Goal: Task Accomplishment & Management: Use online tool/utility

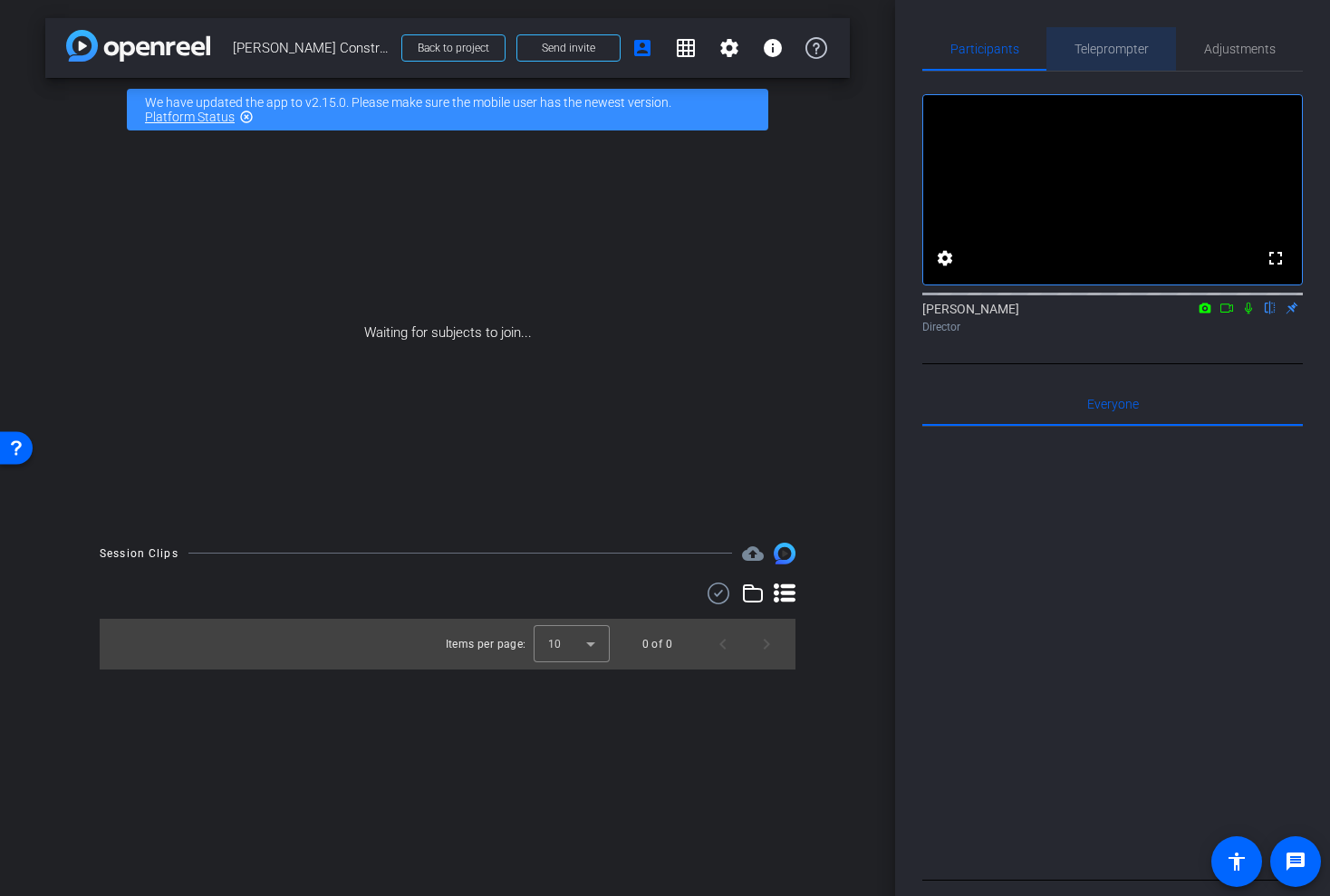
click at [1126, 49] on span "Teleprompter" at bounding box center [1111, 48] width 74 height 12
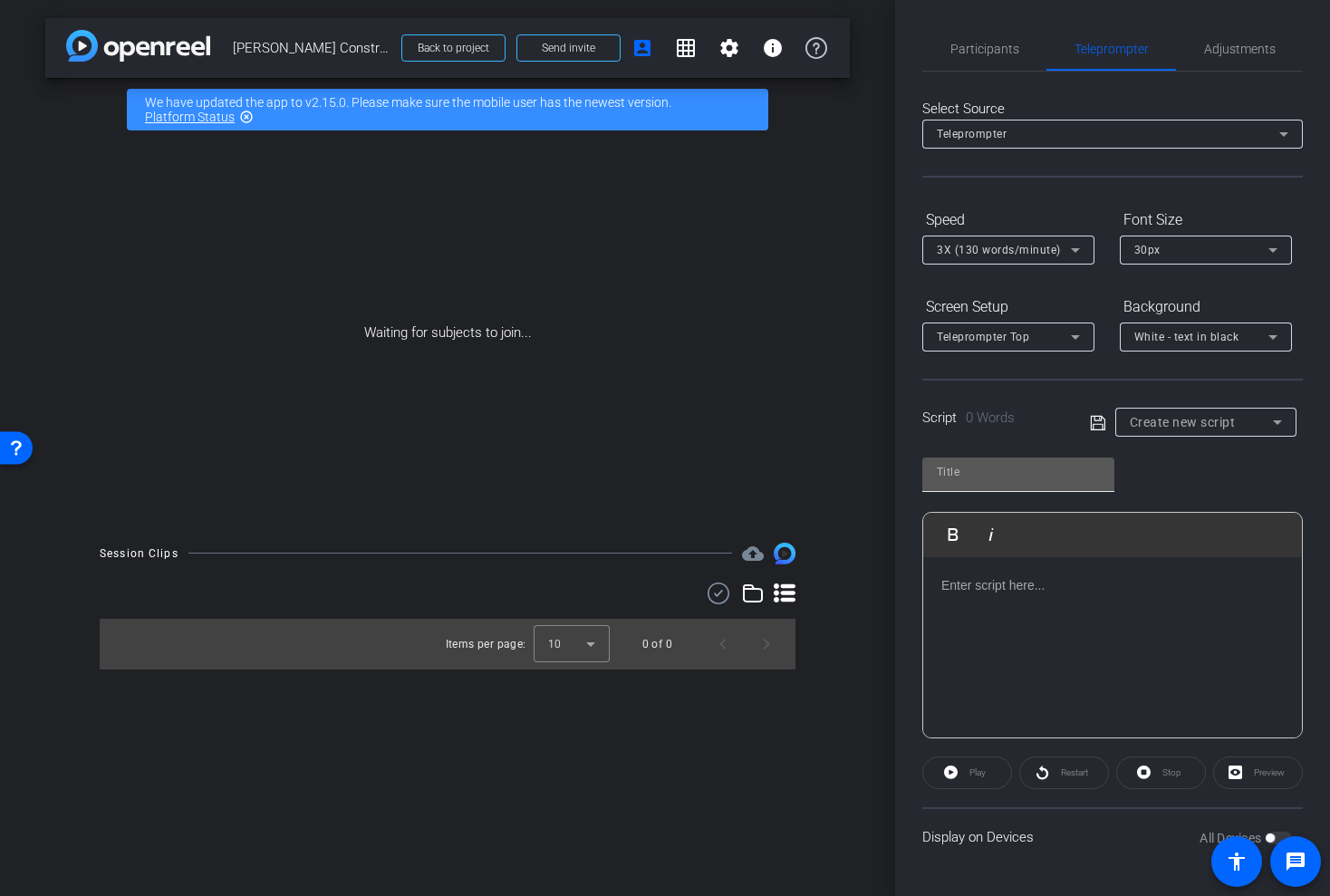
click at [986, 484] on div at bounding box center [1019, 472] width 163 height 29
type input "glas"
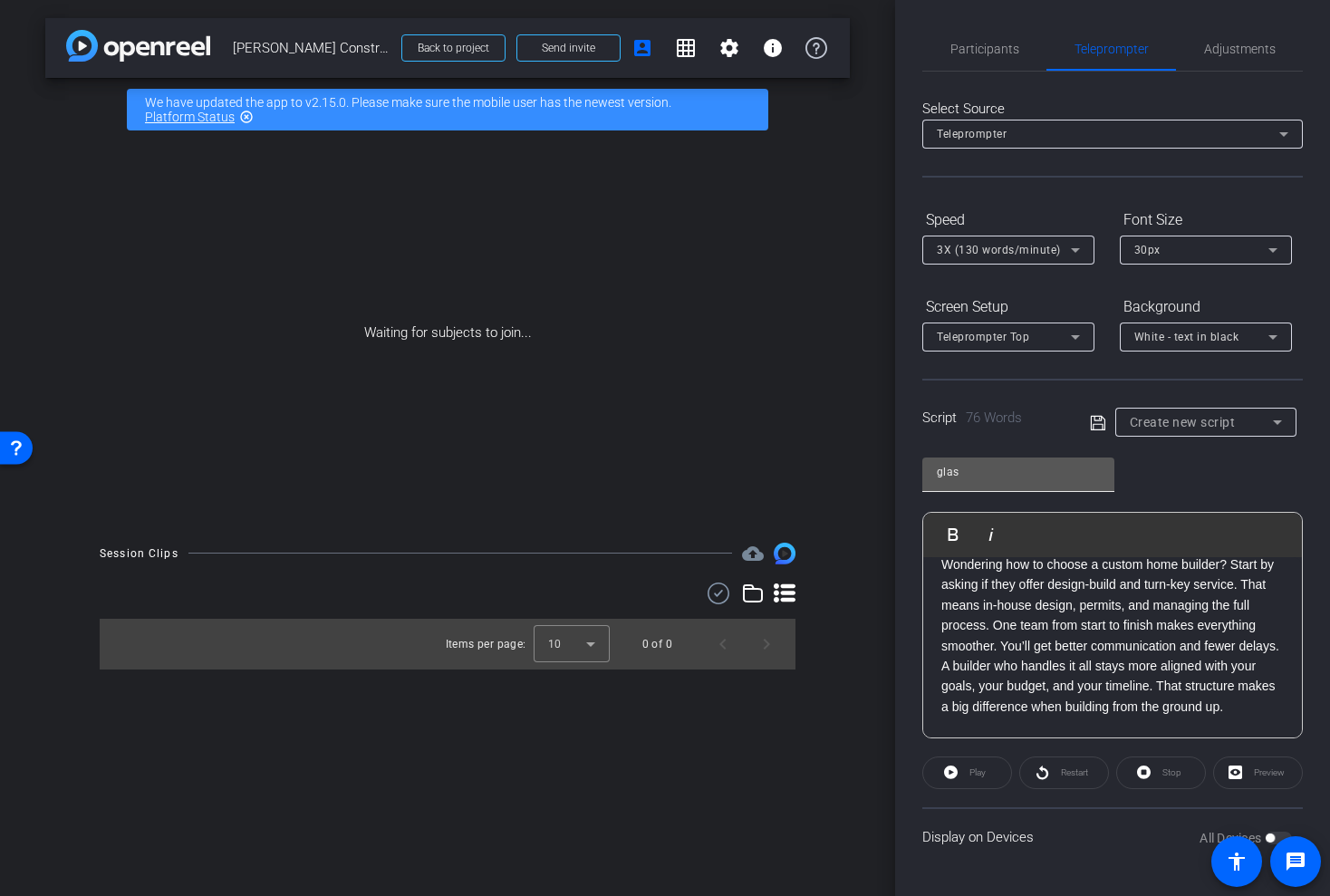
scroll to position [121, 0]
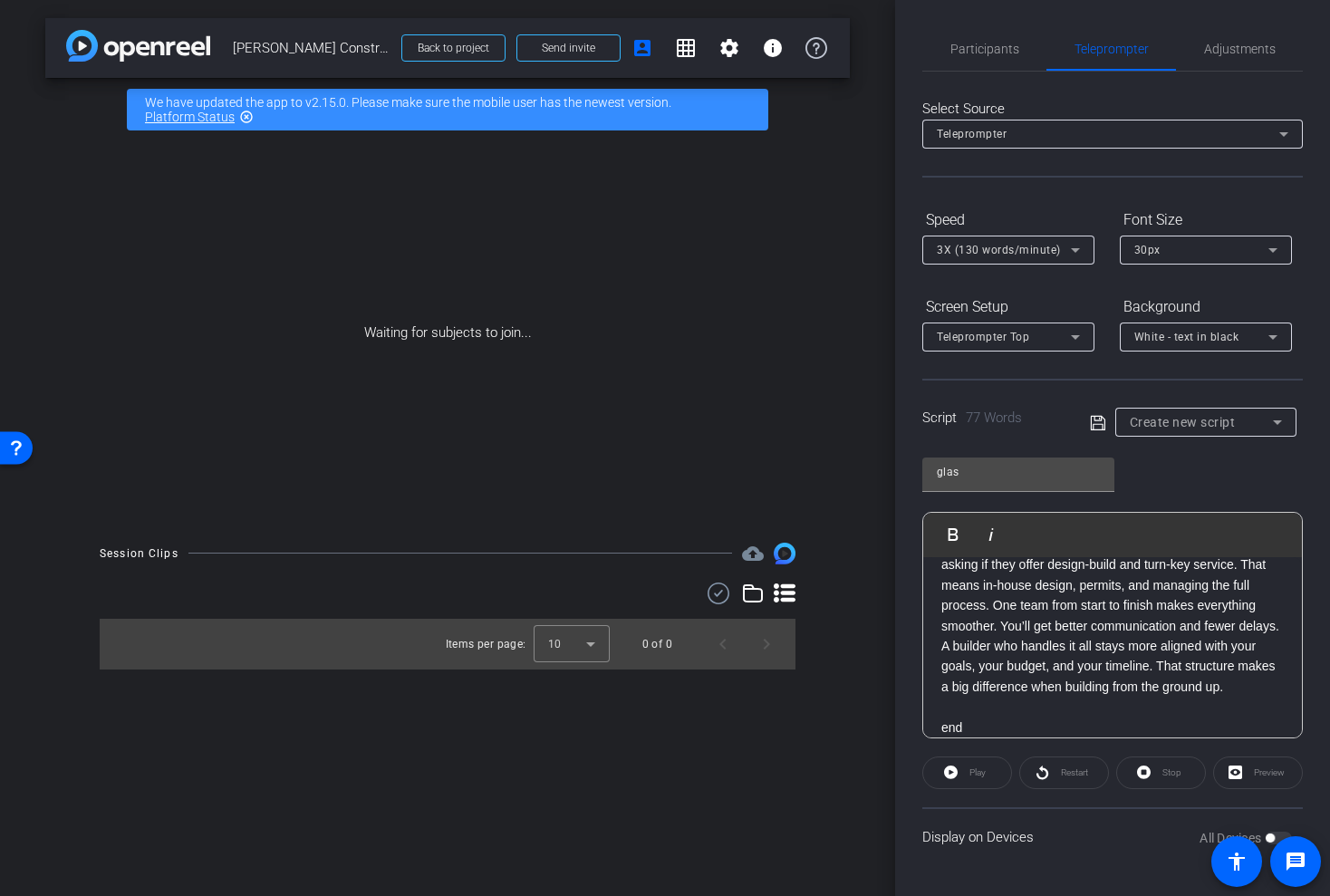
click at [989, 266] on div at bounding box center [1007, 274] width 172 height 20
click at [986, 249] on span "3X (130 words/minute)" at bounding box center [999, 250] width 124 height 12
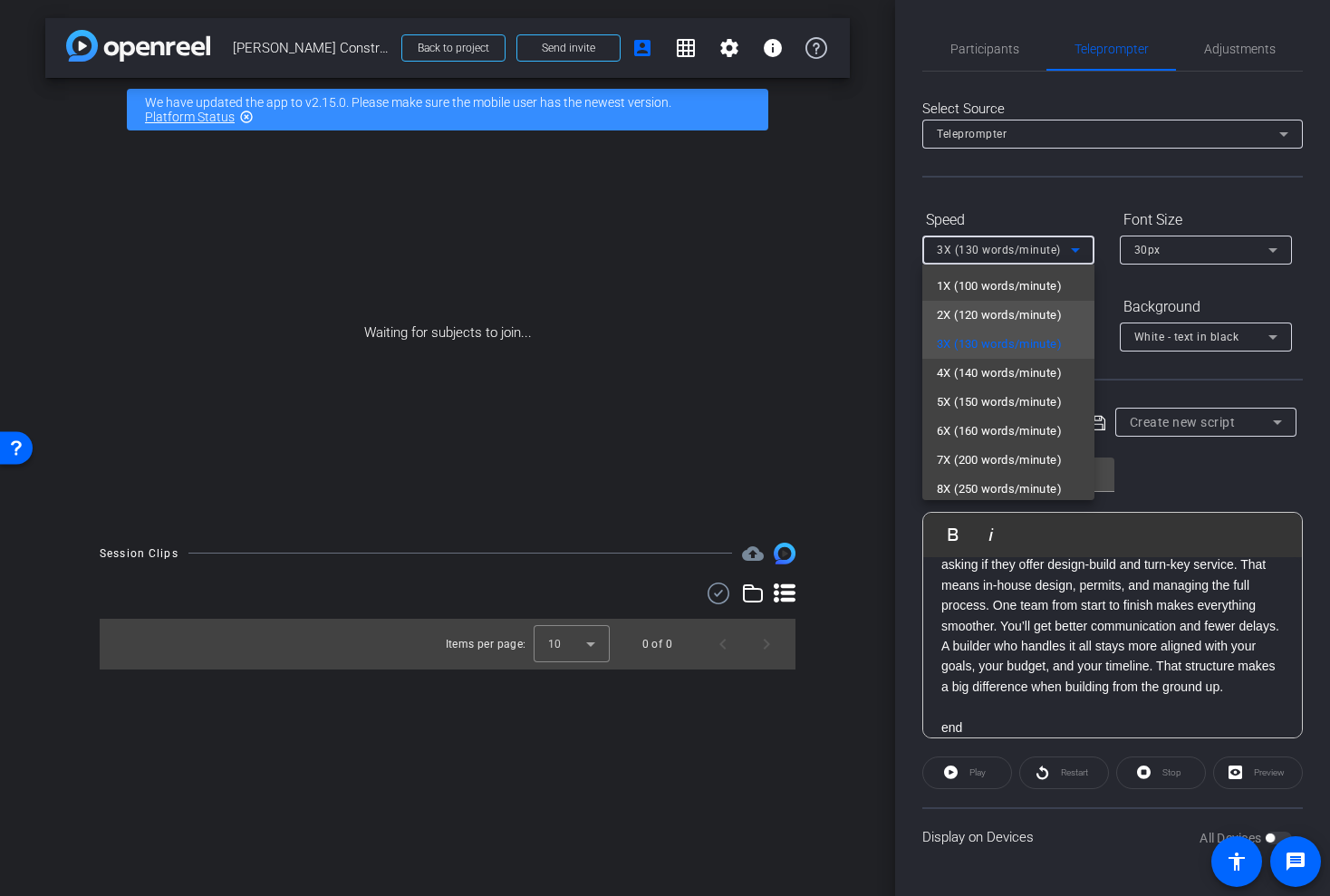
click at [962, 313] on span "2X (120 words/minute)" at bounding box center [1000, 315] width 125 height 22
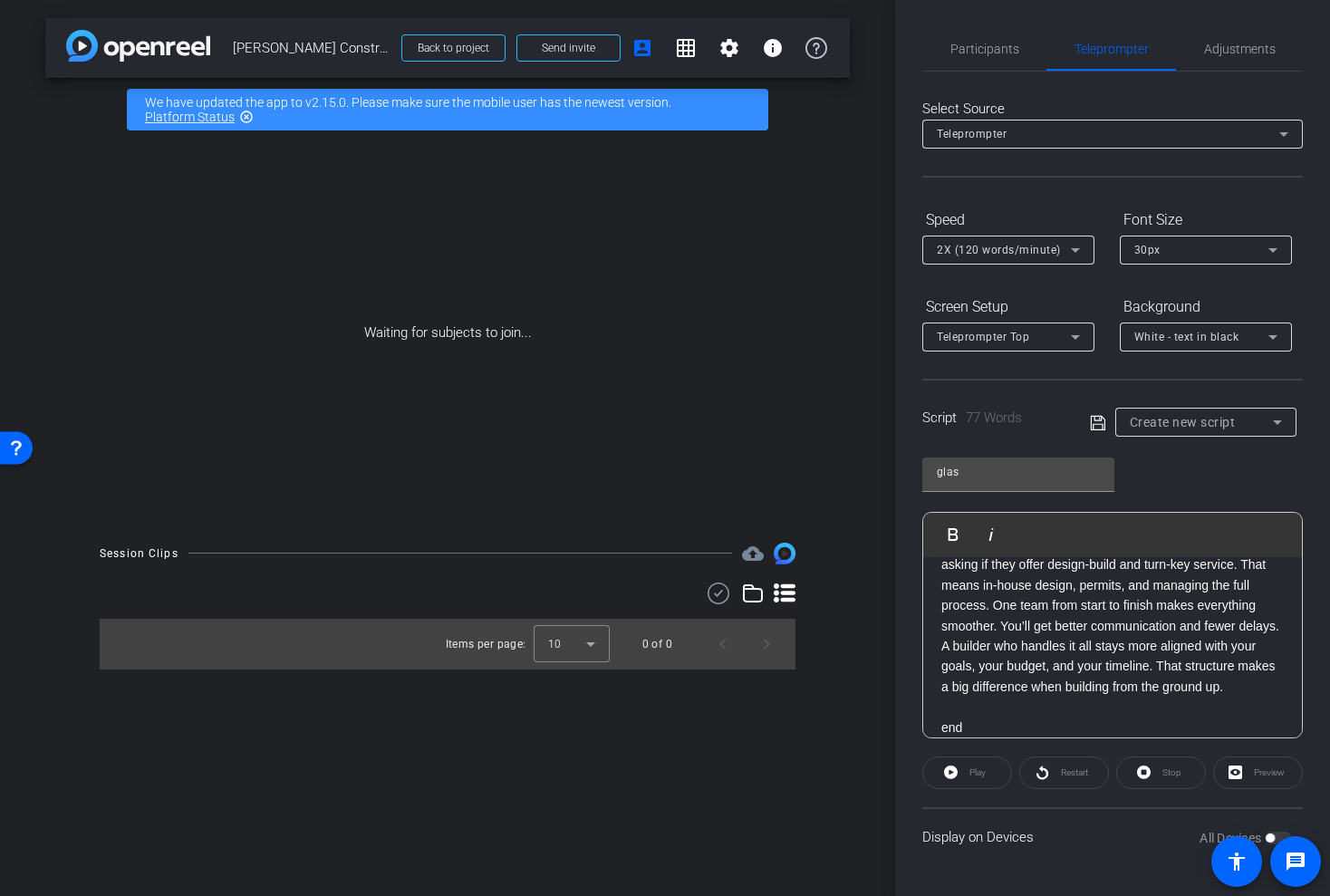
click at [1093, 424] on icon at bounding box center [1097, 422] width 14 height 14
click at [984, 53] on span "Participants" at bounding box center [985, 48] width 69 height 12
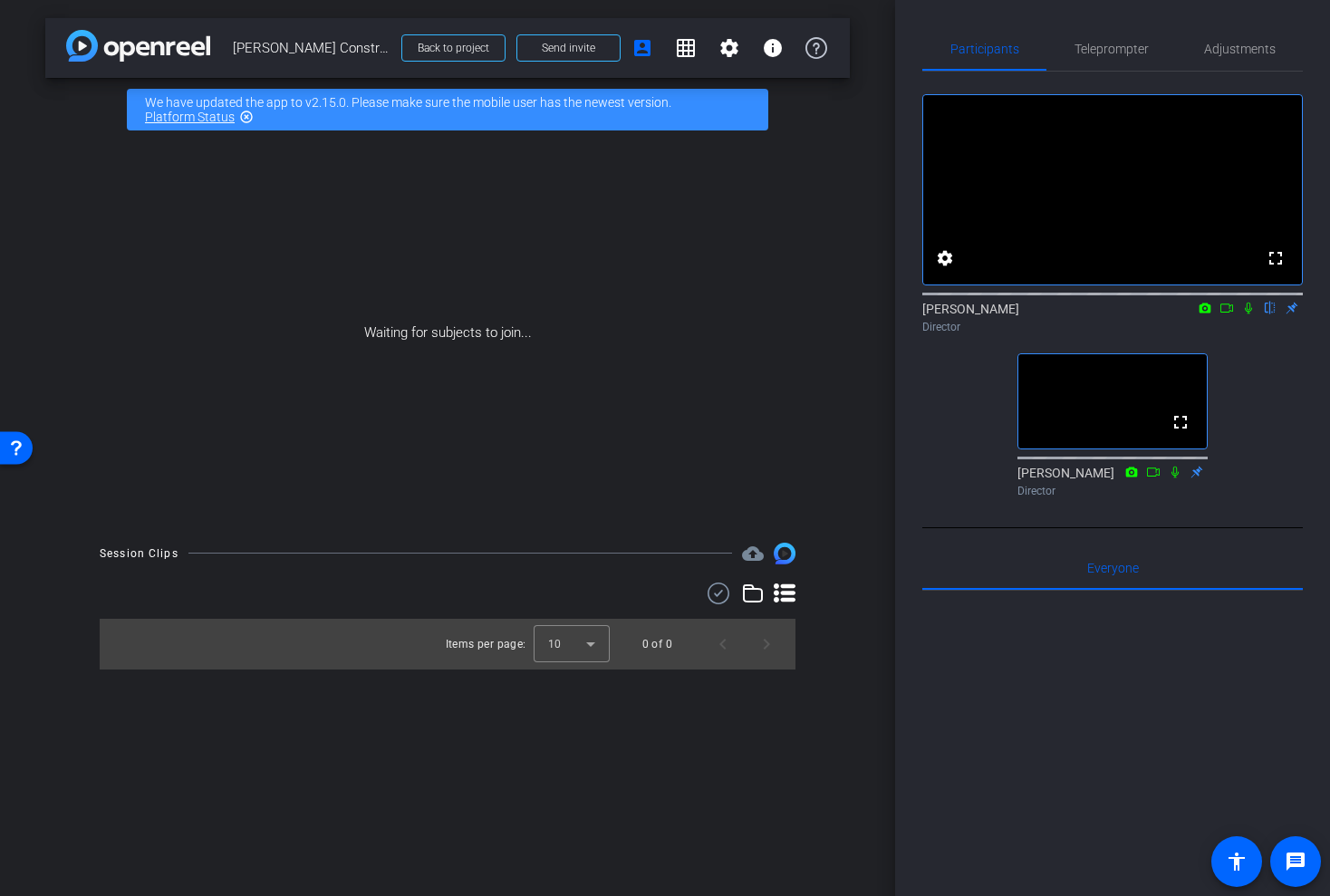
click at [890, 280] on div "arrow_back Glascock Construction Back to project Send invite account_box grid_o…" at bounding box center [447, 448] width 895 height 896
